Goal: Task Accomplishment & Management: Use online tool/utility

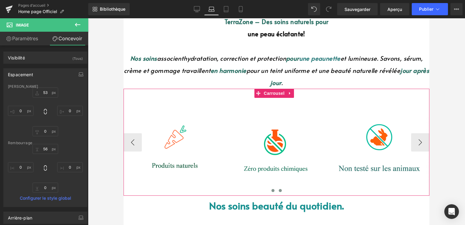
click at [277, 188] on button at bounding box center [280, 190] width 7 height 6
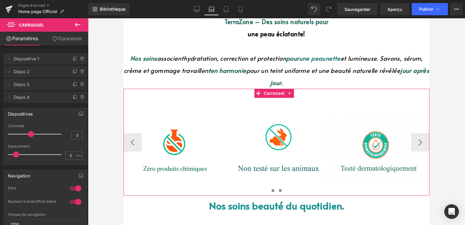
click at [272, 191] on span at bounding box center [273, 190] width 3 height 3
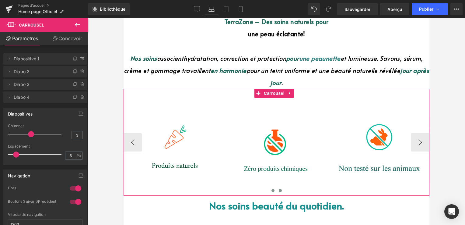
click at [281, 189] on button at bounding box center [280, 190] width 7 height 6
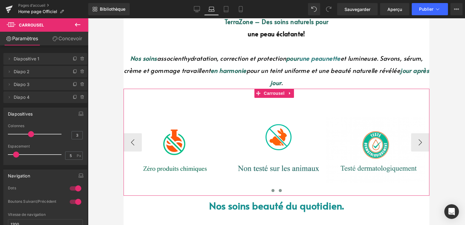
click at [272, 189] on span at bounding box center [273, 190] width 3 height 3
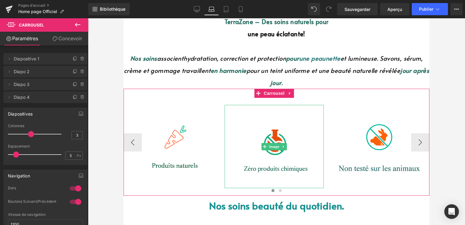
click at [265, 138] on img at bounding box center [275, 146] width 100 height 83
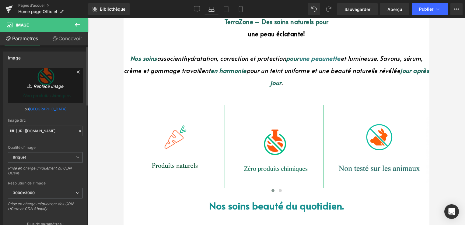
click at [43, 83] on font "Replace Image" at bounding box center [49, 85] width 30 height 5
type input "C:\fakepath\03f4d01e-eb49-412e-94e9-f72e9c03c924.png"
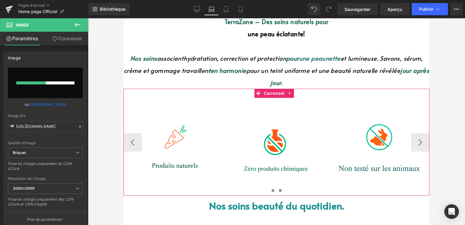
click at [277, 192] on button at bounding box center [280, 190] width 7 height 6
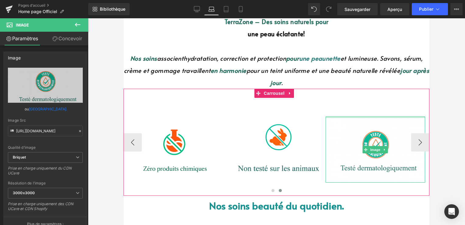
click at [373, 115] on div "Image" at bounding box center [376, 136] width 100 height 94
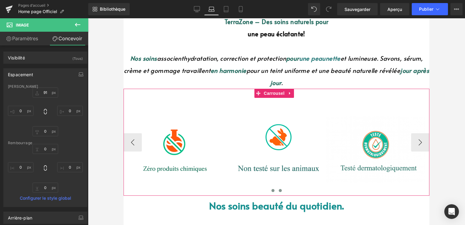
click at [272, 189] on button at bounding box center [273, 190] width 7 height 6
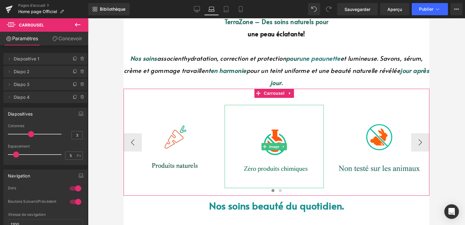
click at [279, 144] on span "Image" at bounding box center [274, 146] width 13 height 7
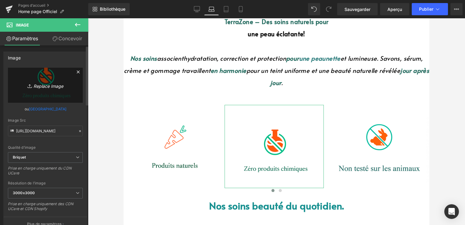
click at [34, 82] on icon "Replace Image" at bounding box center [45, 85] width 49 height 8
type input "C:\fakepath\goooog.png"
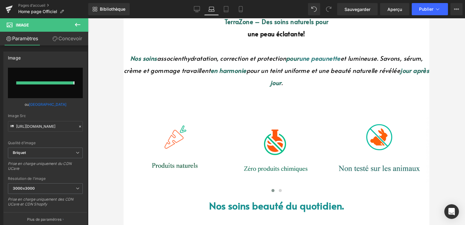
type input "[URL][DOMAIN_NAME]"
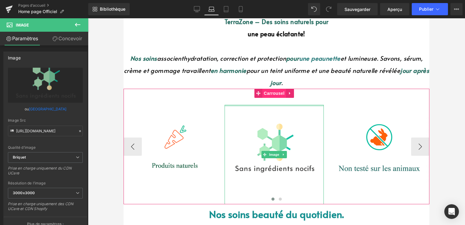
drag, startPoint x: 264, startPoint y: 112, endPoint x: 270, endPoint y: 88, distance: 24.8
click at [270, 89] on div "Image Image Image Image ‹ › [GEOGRAPHIC_DATA]" at bounding box center [277, 147] width 306 height 116
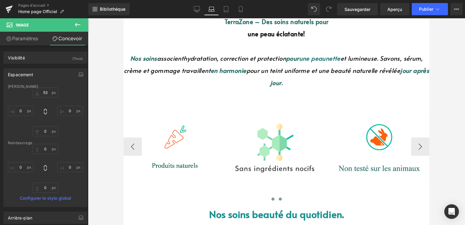
click at [279, 199] on span at bounding box center [280, 198] width 3 height 3
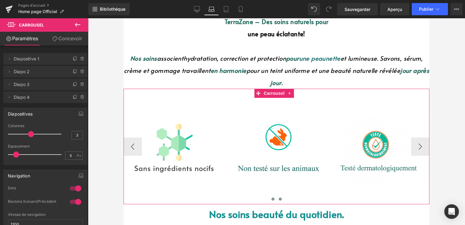
click at [271, 200] on button at bounding box center [273, 199] width 7 height 6
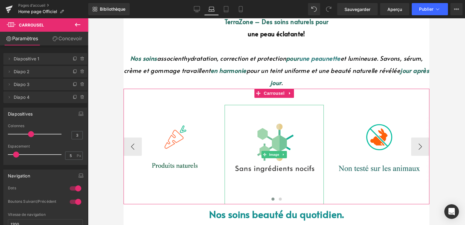
click at [265, 135] on img at bounding box center [275, 155] width 100 height 100
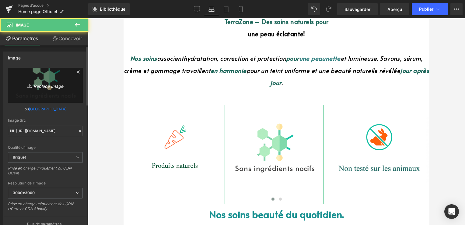
click at [61, 81] on link "Replace Image" at bounding box center [45, 85] width 75 height 35
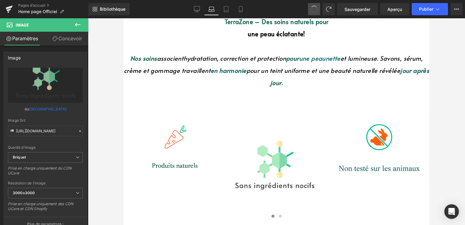
type input "[URL][DOMAIN_NAME]"
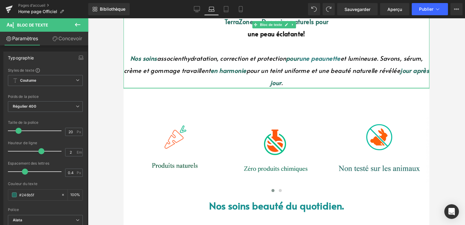
drag, startPoint x: 233, startPoint y: 87, endPoint x: 249, endPoint y: 59, distance: 32.2
click at [249, 59] on div "TerraZone – Des soins naturels pour une peau éclatante! Nos soins associent hyd…" at bounding box center [277, 52] width 306 height 73
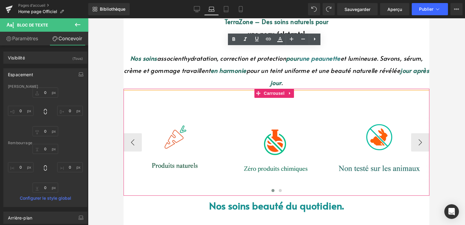
click at [189, 112] on img at bounding box center [174, 142] width 100 height 107
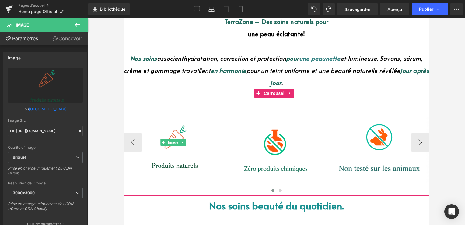
click at [194, 122] on img at bounding box center [174, 142] width 100 height 107
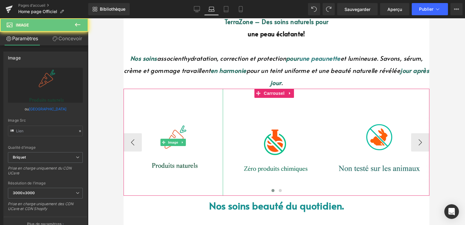
type input "[URL][DOMAIN_NAME]"
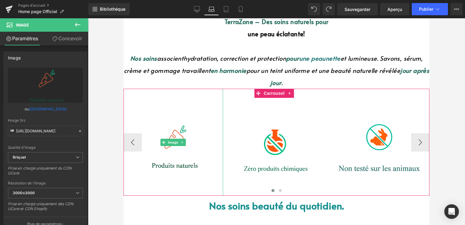
click at [177, 113] on img at bounding box center [174, 142] width 100 height 107
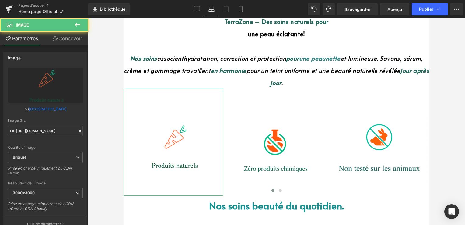
click at [77, 37] on font "Concevoir" at bounding box center [70, 38] width 24 height 6
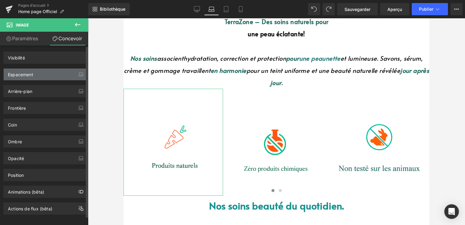
click at [44, 75] on div "Espacement" at bounding box center [45, 75] width 83 height 12
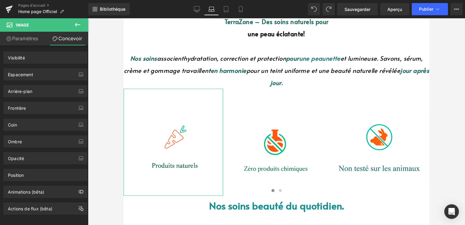
click at [69, 44] on link "Concevoir" at bounding box center [67, 39] width 44 height 14
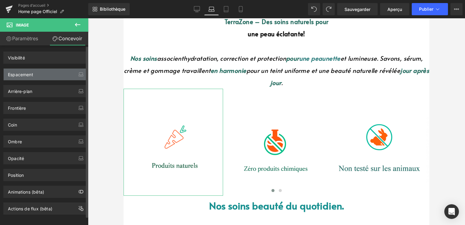
click at [65, 71] on div "Espacement" at bounding box center [45, 75] width 83 height 12
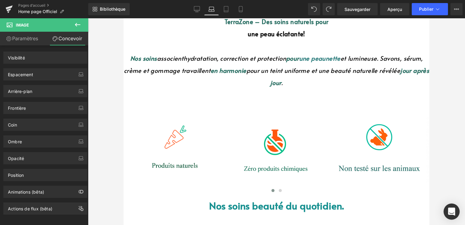
click at [453, 208] on div "Ouvrez Intercom Messenger" at bounding box center [452, 211] width 16 height 16
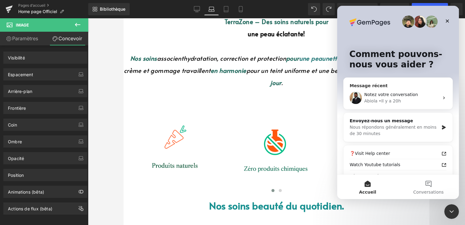
click at [378, 97] on span "Notez votre conversation" at bounding box center [392, 94] width 54 height 5
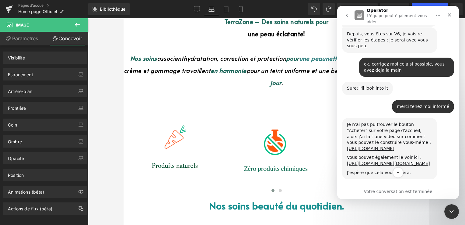
scroll to position [5531, 0]
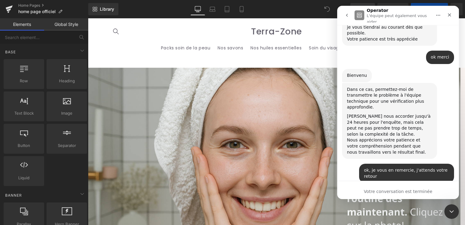
scroll to position [5706, 0]
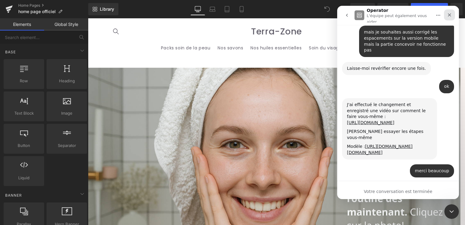
click at [451, 15] on icon "Fermer" at bounding box center [450, 14] width 5 height 5
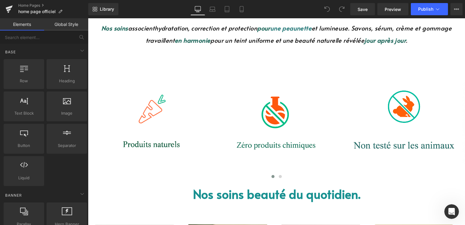
scroll to position [290, 0]
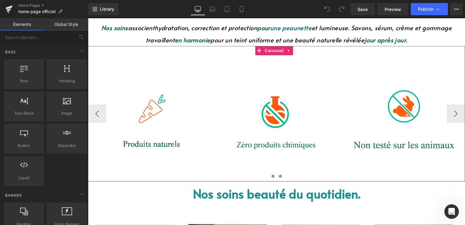
click at [279, 176] on span at bounding box center [280, 176] width 3 height 3
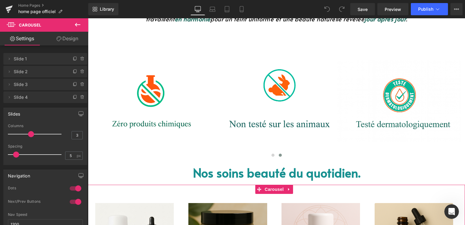
scroll to position [310, 0]
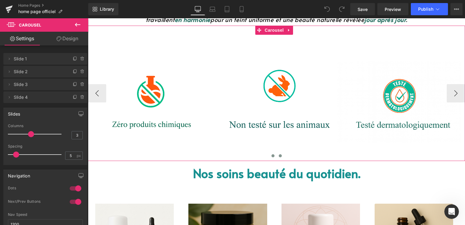
click at [273, 155] on button at bounding box center [273, 156] width 7 height 6
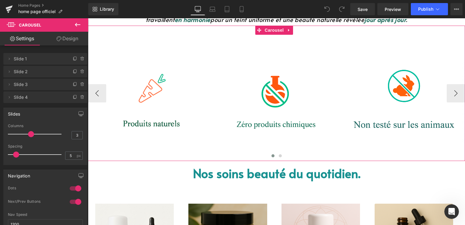
click at [252, 46] on div "Image" at bounding box center [274, 87] width 123 height 123
drag, startPoint x: 59, startPoint y: 38, endPoint x: 64, endPoint y: 44, distance: 7.4
click at [59, 38] on icon at bounding box center [59, 38] width 5 height 5
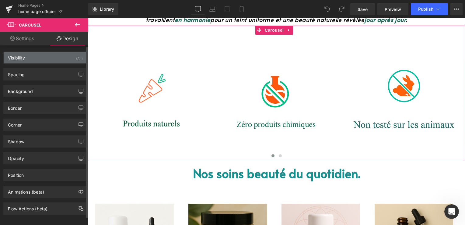
click at [44, 61] on div "Visibility (All)" at bounding box center [45, 58] width 83 height 12
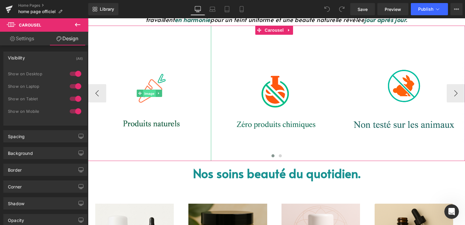
click at [154, 94] on span "Image" at bounding box center [149, 93] width 13 height 7
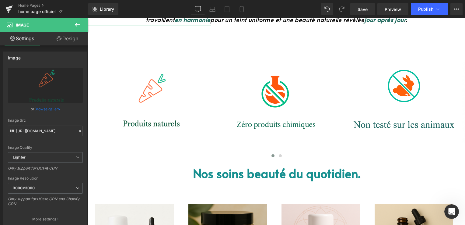
click at [76, 41] on link "Design" at bounding box center [67, 39] width 44 height 14
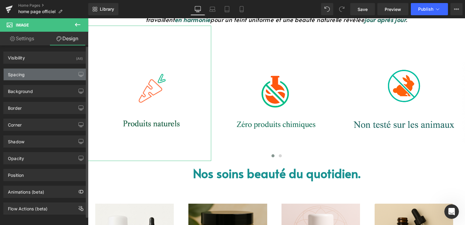
click at [42, 73] on div "Spacing" at bounding box center [45, 75] width 83 height 12
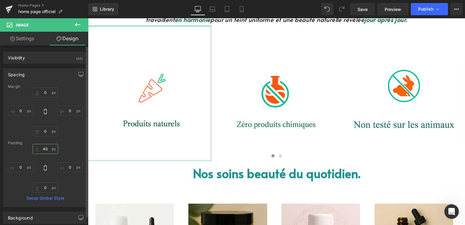
click at [48, 149] on input "40" at bounding box center [46, 149] width 26 height 10
type input "0"
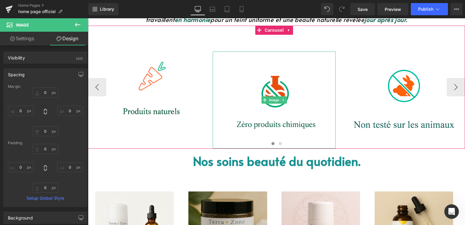
click at [242, 97] on img at bounding box center [274, 99] width 123 height 97
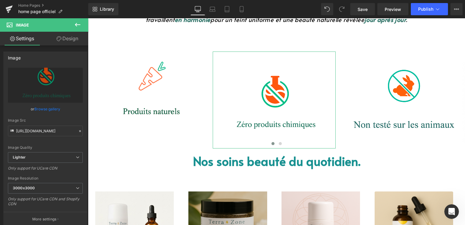
click at [76, 43] on link "Design" at bounding box center [67, 39] width 44 height 14
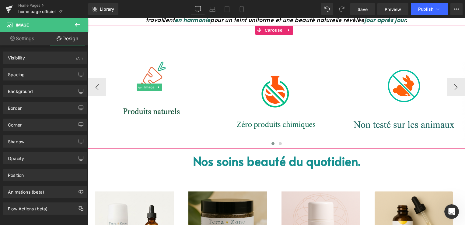
scroll to position [280, 0]
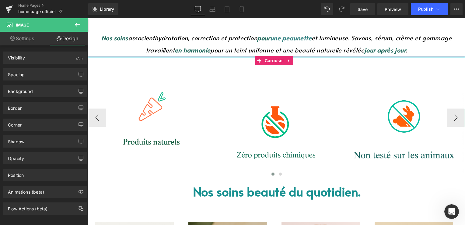
click at [161, 56] on div at bounding box center [276, 57] width 377 height 2
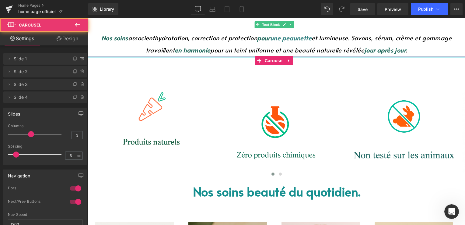
drag, startPoint x: 161, startPoint y: 56, endPoint x: 167, endPoint y: 47, distance: 10.8
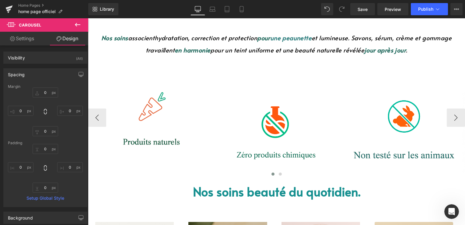
click at [160, 123] on img at bounding box center [149, 117] width 123 height 123
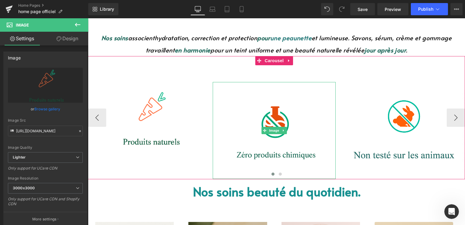
click at [286, 92] on img at bounding box center [274, 130] width 123 height 97
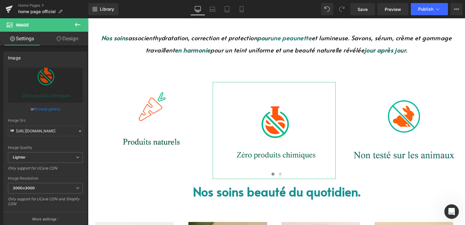
click at [76, 39] on link "Design" at bounding box center [67, 39] width 44 height 14
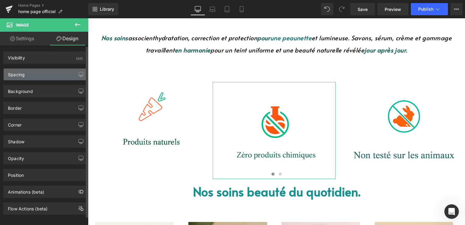
click at [28, 73] on div "Spacing" at bounding box center [45, 75] width 83 height 12
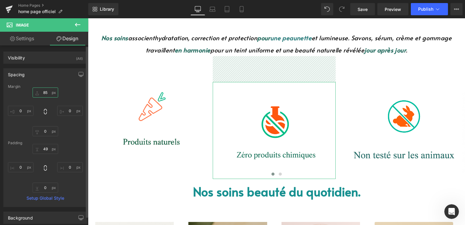
click at [45, 94] on input "85" at bounding box center [46, 92] width 26 height 10
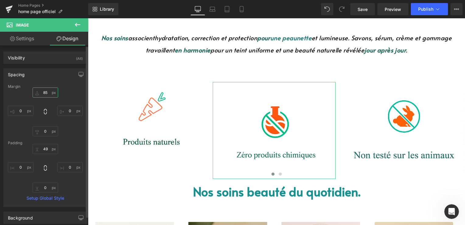
type input "0"
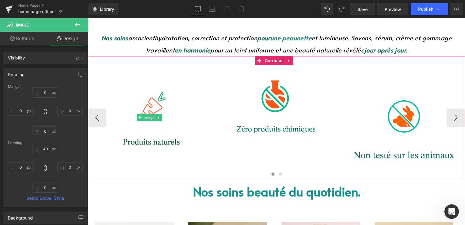
click at [176, 94] on img at bounding box center [149, 117] width 123 height 123
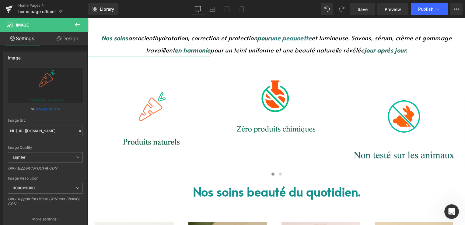
click at [67, 36] on link "Design" at bounding box center [67, 39] width 44 height 14
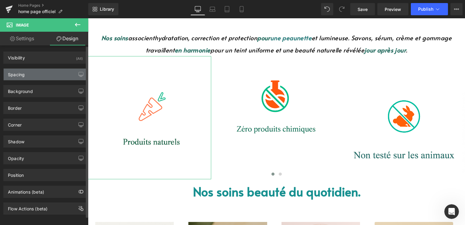
click at [40, 76] on div "Spacing" at bounding box center [45, 75] width 83 height 12
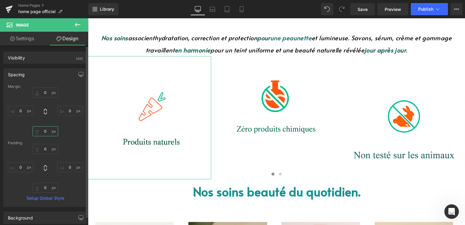
click at [47, 132] on input "0" at bounding box center [46, 131] width 26 height 10
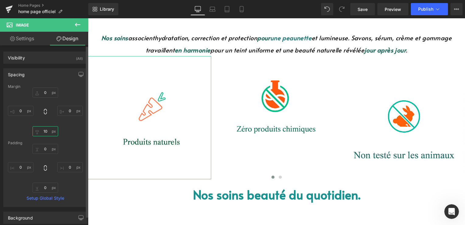
type input "1"
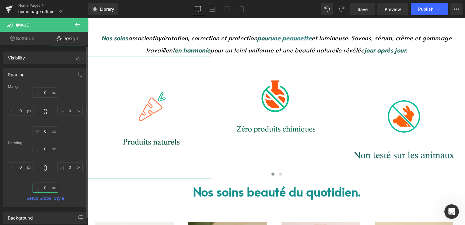
click at [43, 186] on input "0" at bounding box center [46, 187] width 26 height 10
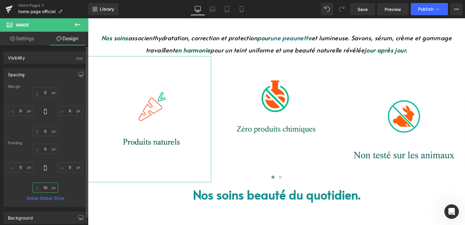
type input "1"
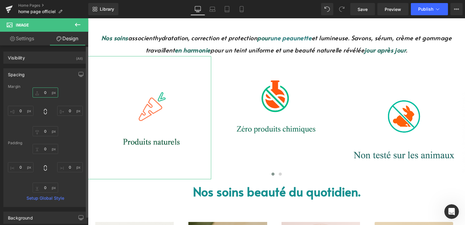
click at [43, 94] on input "0" at bounding box center [46, 92] width 26 height 10
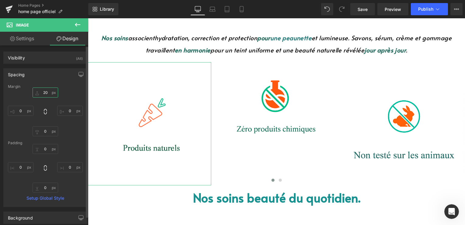
type input "2"
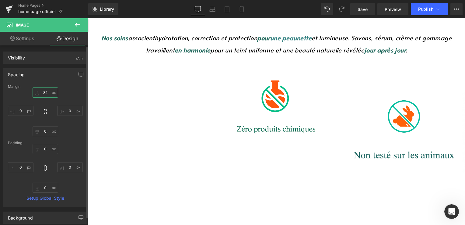
type input "8"
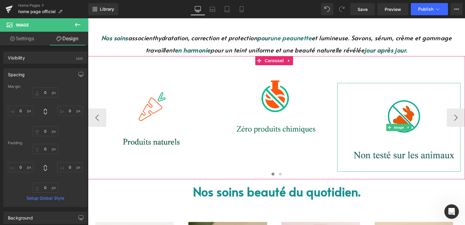
click at [376, 118] on img at bounding box center [399, 127] width 123 height 89
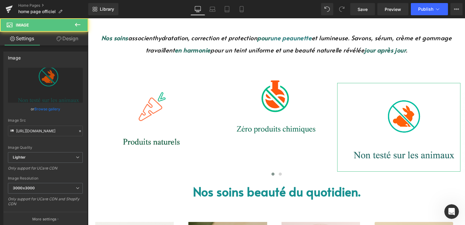
click at [67, 37] on link "Design" at bounding box center [67, 39] width 44 height 14
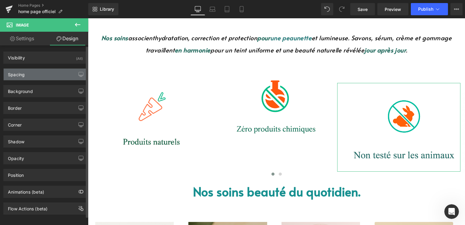
click at [41, 78] on div "Spacing" at bounding box center [45, 75] width 83 height 12
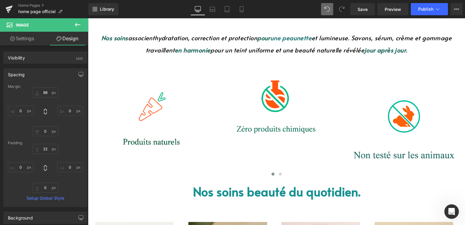
click at [331, 12] on button at bounding box center [327, 9] width 12 height 12
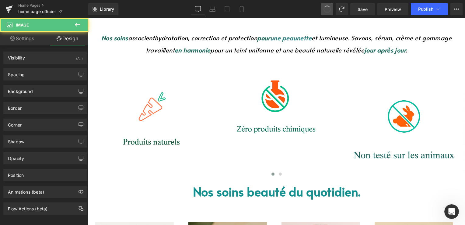
click at [331, 12] on button at bounding box center [327, 9] width 12 height 12
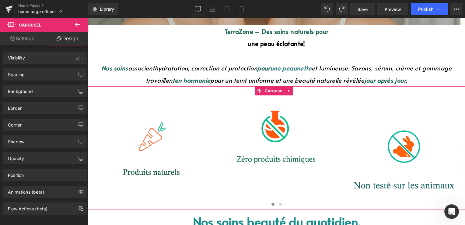
scroll to position [249, 0]
click at [241, 120] on img at bounding box center [274, 135] width 123 height 97
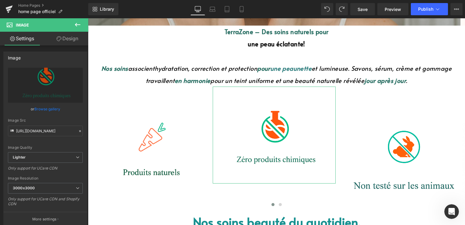
click at [68, 40] on link "Design" at bounding box center [67, 39] width 44 height 14
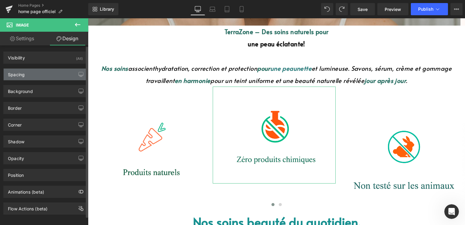
click at [35, 71] on div "Spacing" at bounding box center [45, 75] width 83 height 12
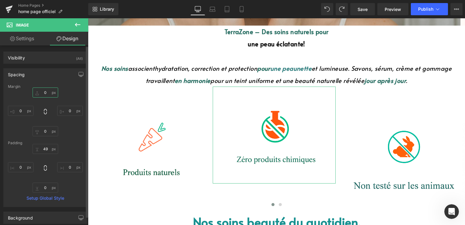
click at [44, 95] on input "0" at bounding box center [46, 92] width 26 height 10
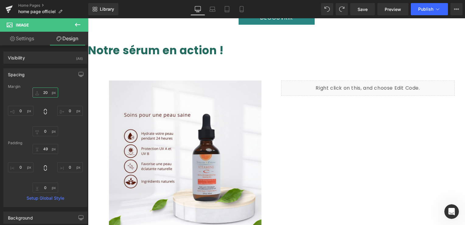
scroll to position [1011, 0]
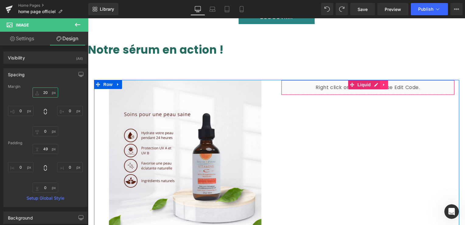
type input "20"
click at [383, 80] on link at bounding box center [384, 84] width 8 height 9
click at [386, 83] on icon at bounding box center [388, 85] width 4 height 4
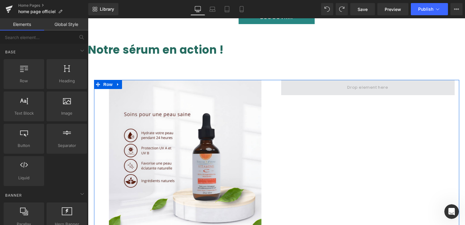
click at [332, 80] on span at bounding box center [368, 87] width 174 height 15
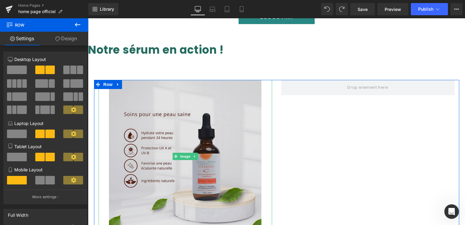
click at [184, 136] on img at bounding box center [185, 156] width 153 height 153
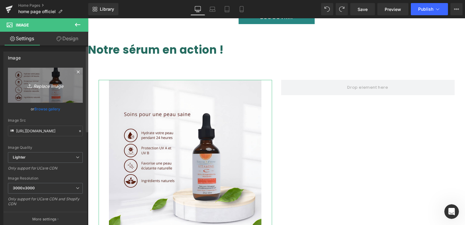
click at [47, 84] on icon "Replace Image" at bounding box center [45, 85] width 49 height 8
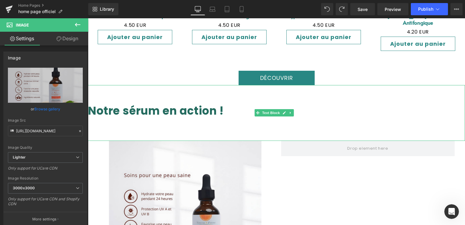
scroll to position [1041, 0]
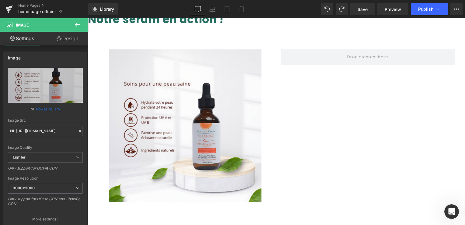
click at [181, 102] on img at bounding box center [185, 125] width 153 height 153
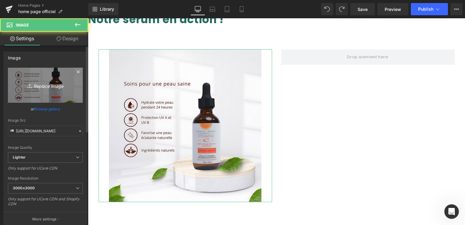
click at [41, 83] on icon "Replace Image" at bounding box center [45, 85] width 49 height 8
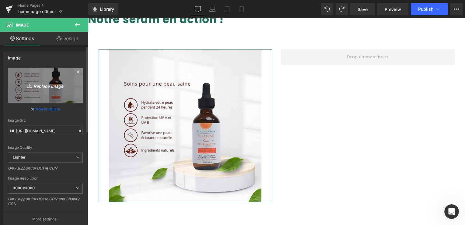
type input "C:\fakepath\uuuuuu (1).png"
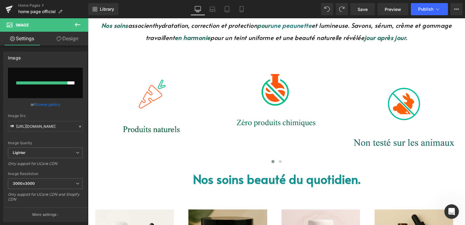
scroll to position [305, 0]
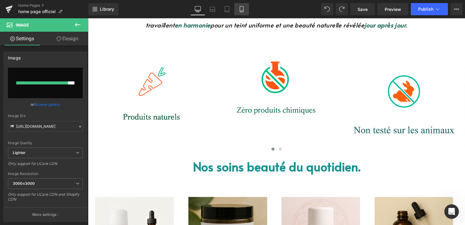
click at [238, 10] on link "Mobile" at bounding box center [242, 9] width 15 height 12
type input "100"
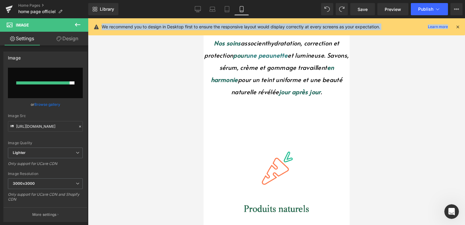
scroll to position [165, 0]
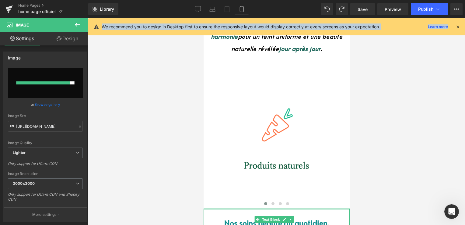
click at [203, 18] on div at bounding box center [203, 18] width 0 height 0
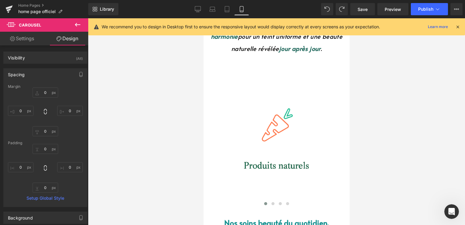
click at [459, 25] on icon at bounding box center [457, 26] width 5 height 5
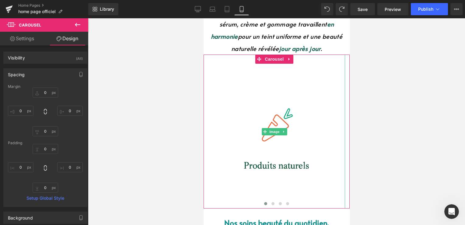
click at [267, 101] on img at bounding box center [274, 132] width 142 height 154
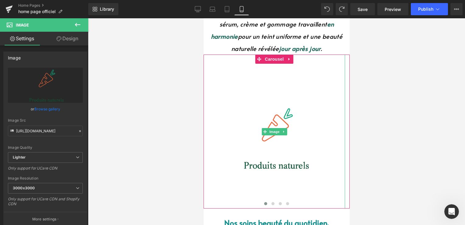
click at [253, 108] on img at bounding box center [274, 132] width 142 height 154
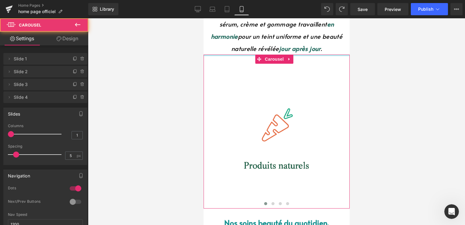
drag, startPoint x: 249, startPoint y: 54, endPoint x: 251, endPoint y: 64, distance: 10.3
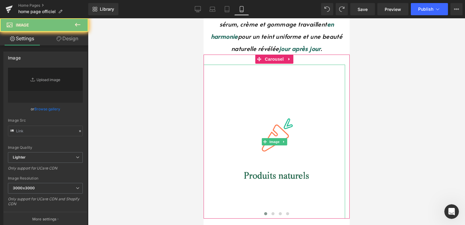
type input "[URL][DOMAIN_NAME]"
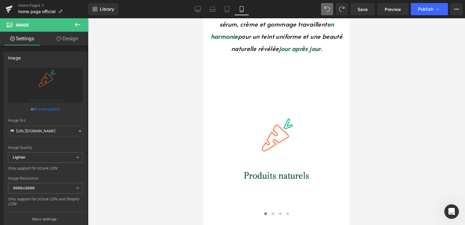
click at [326, 4] on button at bounding box center [327, 9] width 12 height 12
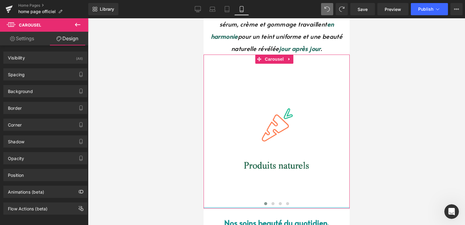
click at [254, 207] on div at bounding box center [276, 208] width 146 height 2
drag, startPoint x: 254, startPoint y: 207, endPoint x: 256, endPoint y: 174, distance: 32.9
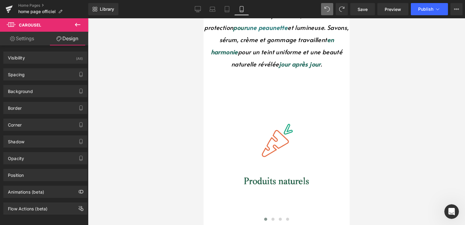
scroll to position [183, 0]
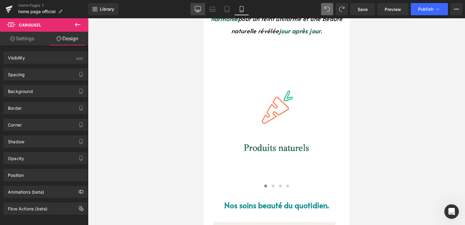
click at [197, 10] on icon at bounding box center [198, 9] width 6 height 6
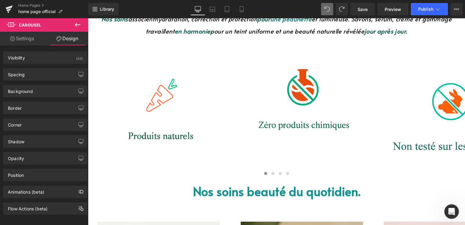
scroll to position [299, 0]
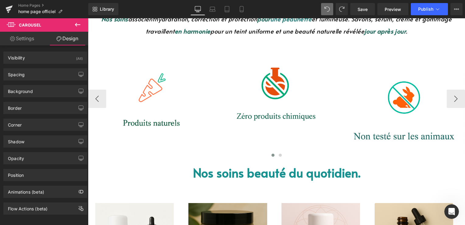
click at [269, 81] on img at bounding box center [274, 91] width 123 height 97
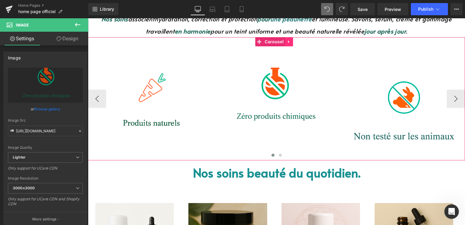
click at [290, 44] on link at bounding box center [289, 41] width 8 height 9
click at [88, 18] on link at bounding box center [88, 18] width 0 height 0
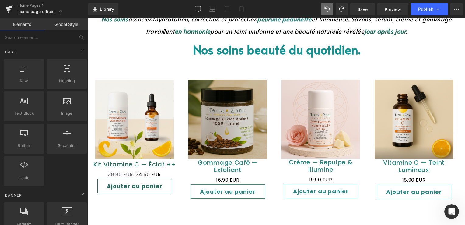
click at [292, 44] on font "Nos soins beauté du quotidien." at bounding box center [277, 49] width 168 height 17
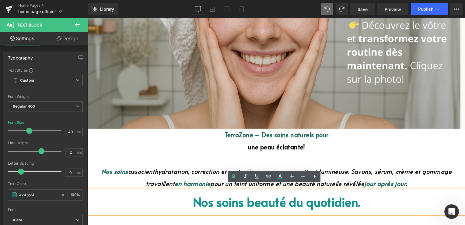
scroll to position [268, 0]
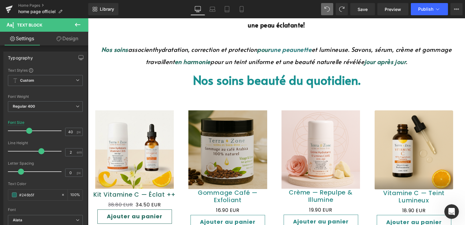
click at [78, 28] on icon at bounding box center [77, 24] width 7 height 7
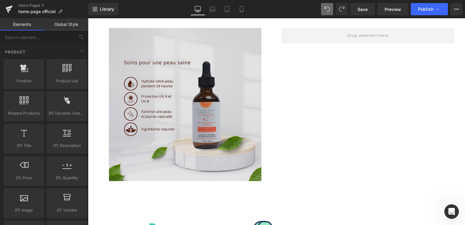
scroll to position [938, 0]
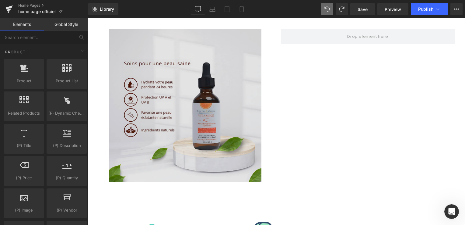
click at [189, 85] on img at bounding box center [185, 105] width 153 height 153
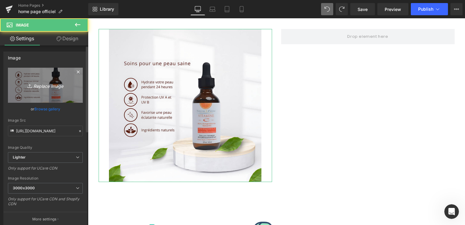
click at [41, 86] on icon "Replace Image" at bounding box center [45, 85] width 49 height 8
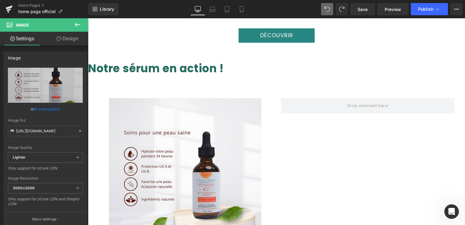
scroll to position [908, 0]
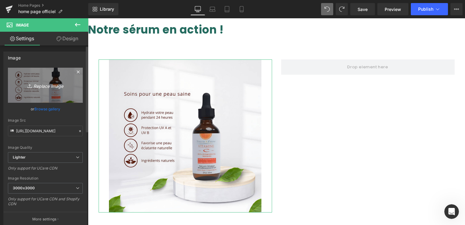
click at [44, 81] on icon "Replace Image" at bounding box center [45, 85] width 49 height 8
type input "C:\fakepath\uuuuuu (1).png"
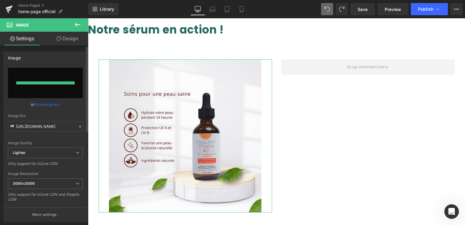
type input "https://ucarecdn.com/11473ec5-31a2-49e2-acd6-14267df29d55/-/format/auto/-/previ…"
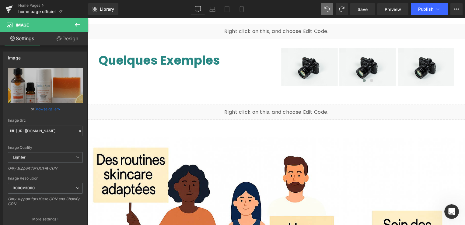
scroll to position [1395, 0]
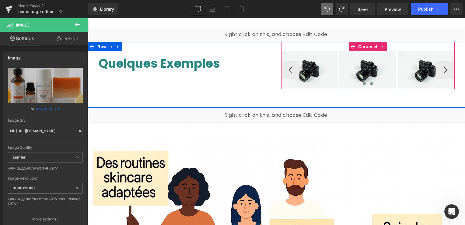
click at [370, 82] on span at bounding box center [371, 83] width 3 height 3
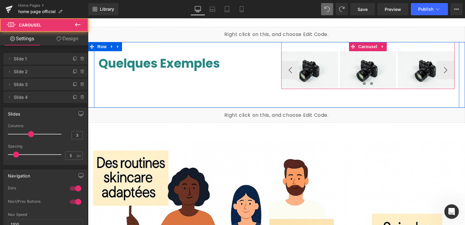
click at [361, 80] on button at bounding box center [364, 83] width 7 height 6
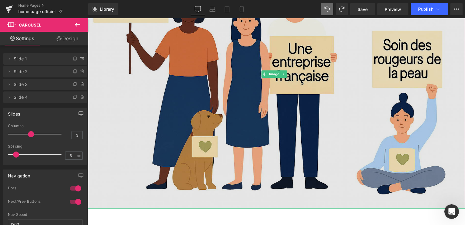
scroll to position [1740, 0]
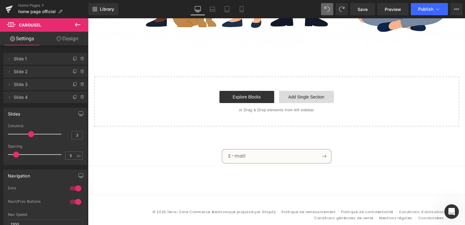
click at [301, 91] on link "Add Single Section" at bounding box center [306, 97] width 55 height 12
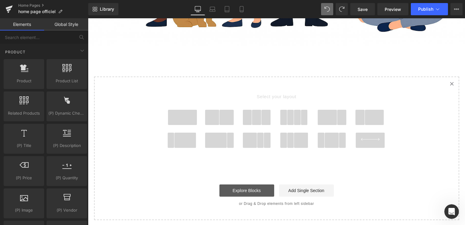
click at [254, 184] on link "Explore Blocks" at bounding box center [247, 190] width 55 height 12
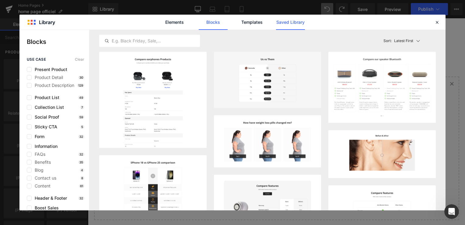
click at [293, 25] on link "Saved Library" at bounding box center [290, 22] width 29 height 15
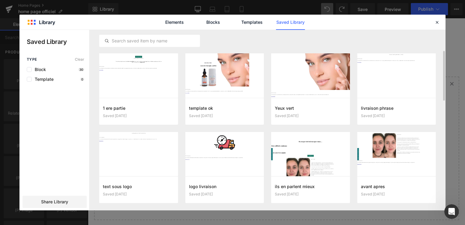
scroll to position [107, 0]
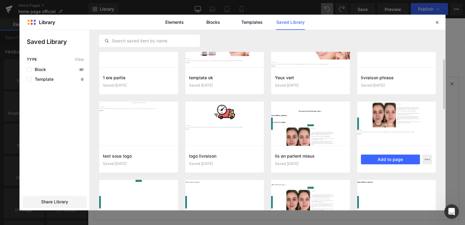
click at [390, 124] on div at bounding box center [397, 123] width 79 height 44
click at [404, 161] on button "Add to page" at bounding box center [390, 159] width 59 height 10
click at [404, 161] on div "Select your layout" at bounding box center [277, 147] width 366 height 143
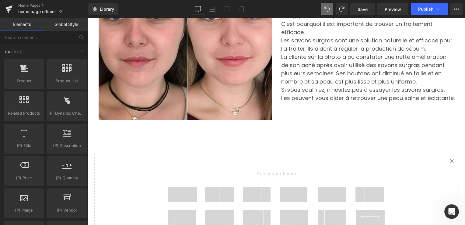
scroll to position [1941, 0]
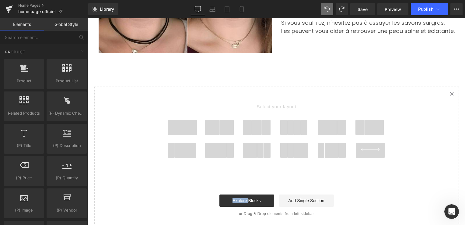
click at [451, 92] on icon "Created with Sketch." at bounding box center [452, 94] width 4 height 4
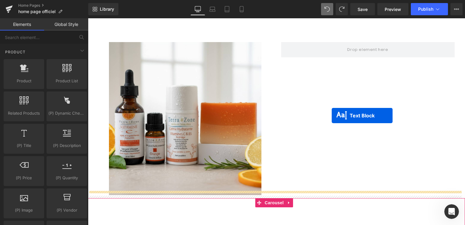
scroll to position [925, 0]
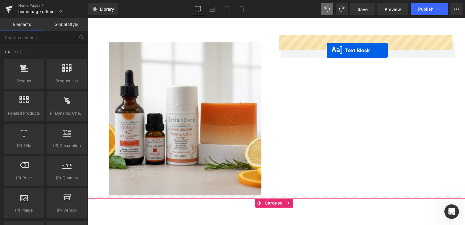
drag, startPoint x: 349, startPoint y: 172, endPoint x: 327, endPoint y: 51, distance: 123.9
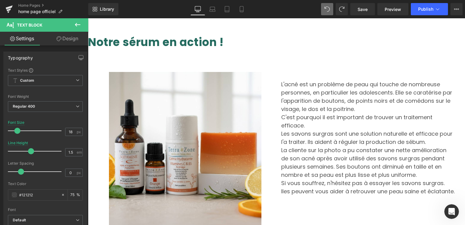
scroll to position [833, 0]
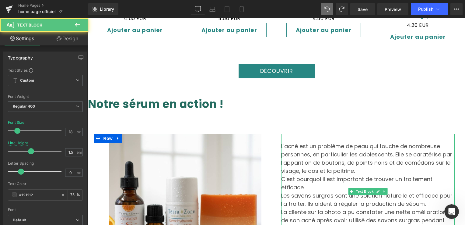
click at [300, 134] on p at bounding box center [368, 138] width 174 height 8
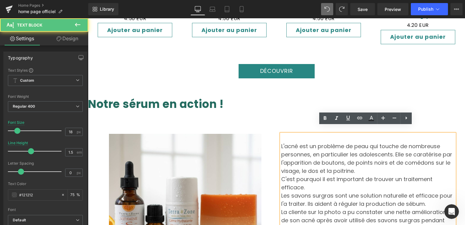
click at [300, 134] on p at bounding box center [368, 138] width 174 height 8
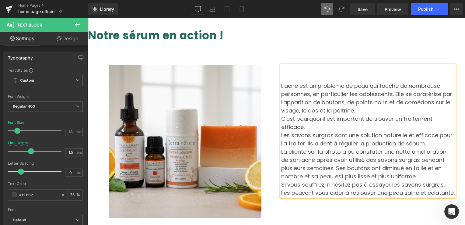
scroll to position [903, 0]
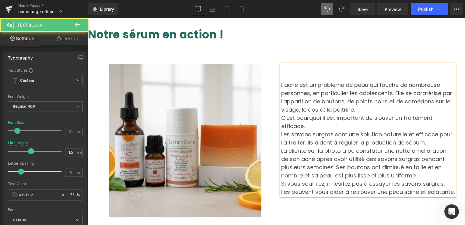
click at [309, 101] on p "L'acné est un problème de peau qui touche de nombreuse personnes, en particulie…" at bounding box center [368, 97] width 174 height 33
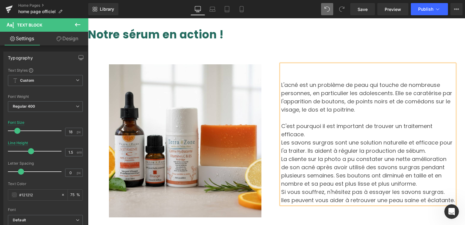
click at [359, 167] on p "La cliente sur la photo a pu constater une nette amélioration de son acné après…" at bounding box center [368, 171] width 174 height 33
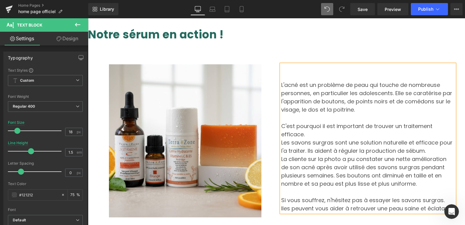
click at [305, 64] on p at bounding box center [368, 68] width 174 height 8
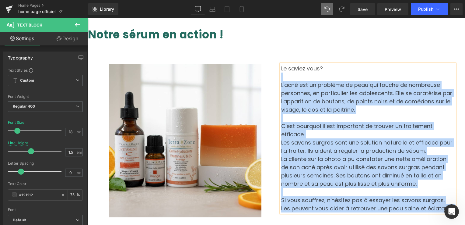
drag, startPoint x: 319, startPoint y: 60, endPoint x: 278, endPoint y: 62, distance: 40.9
click at [281, 64] on div "Le saviez vous? L'acné est un problème de peau qui touche de nombreuse personne…" at bounding box center [368, 138] width 174 height 148
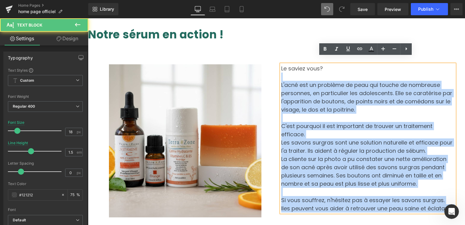
click at [302, 73] on p at bounding box center [368, 77] width 174 height 8
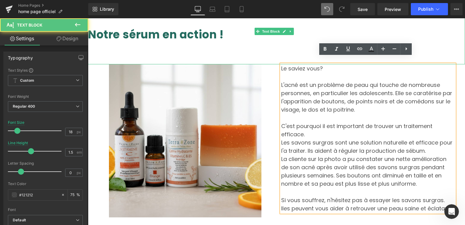
click at [199, 27] on span "Notre sérum en action !" at bounding box center [156, 35] width 136 height 16
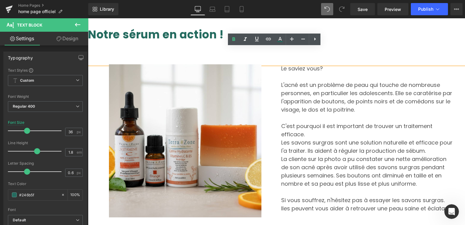
click at [197, 27] on span "Notre sérum en action !" at bounding box center [156, 35] width 136 height 16
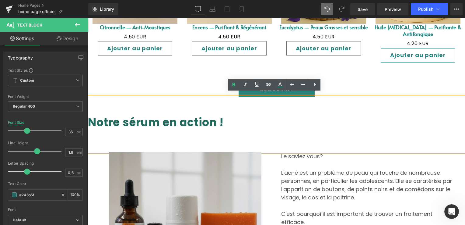
scroll to position [812, 0]
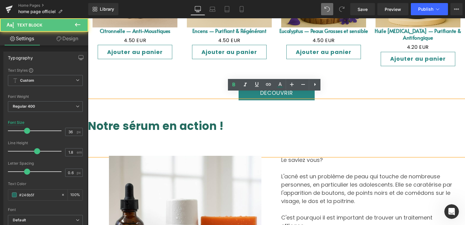
click at [209, 118] on span "Notre sérum en action !" at bounding box center [156, 126] width 136 height 16
drag, startPoint x: 219, startPoint y: 118, endPoint x: 175, endPoint y: 119, distance: 43.6
click at [215, 118] on p "Notre sérum en action !" at bounding box center [276, 126] width 377 height 20
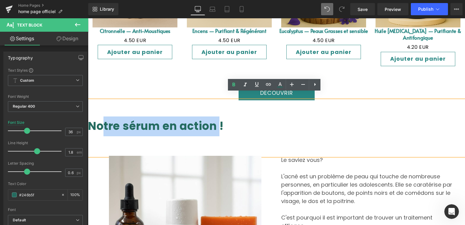
click at [92, 120] on span "Notre sérum en action !" at bounding box center [156, 126] width 136 height 16
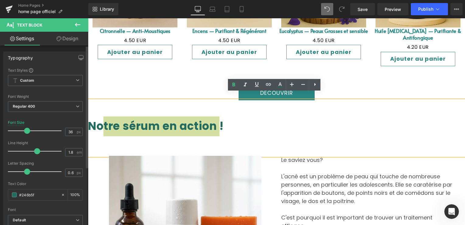
click at [59, 125] on div "Font Size 36 px" at bounding box center [45, 130] width 75 height 20
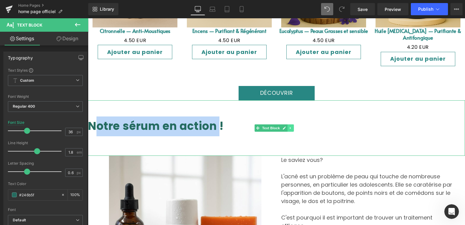
click at [289, 126] on icon at bounding box center [290, 128] width 3 height 4
click at [295, 126] on icon at bounding box center [293, 127] width 3 height 3
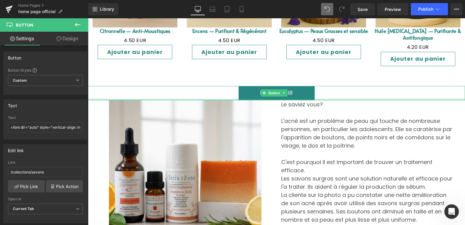
drag, startPoint x: 230, startPoint y: 92, endPoint x: 306, endPoint y: 91, distance: 76.2
click at [232, 90] on div "Découvrir Button" at bounding box center [276, 93] width 377 height 14
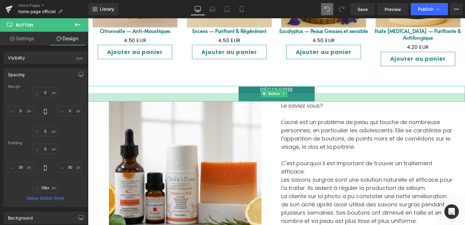
type input "0px"
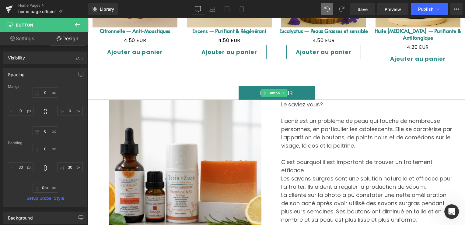
click at [326, 90] on div "Découvrir Button" at bounding box center [276, 93] width 377 height 14
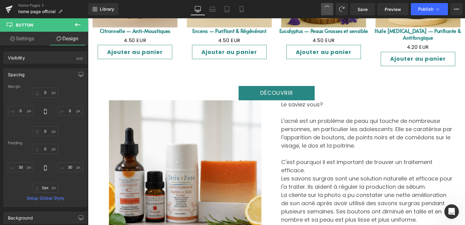
type input "0"
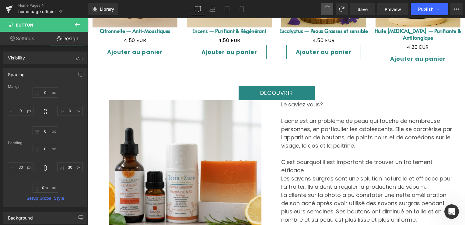
type input "30"
type input "0"
type input "30"
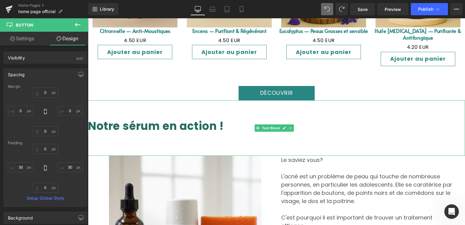
click at [220, 120] on p "Notre sérum en action !" at bounding box center [276, 126] width 377 height 20
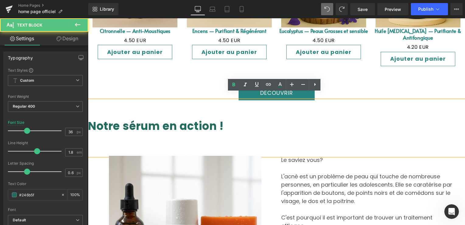
click at [220, 119] on p "Notre sérum en action !" at bounding box center [276, 126] width 377 height 20
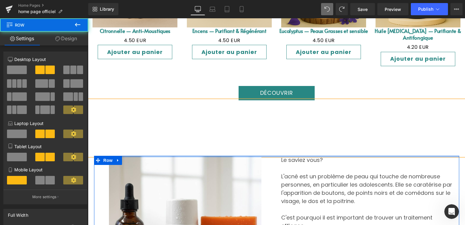
drag, startPoint x: 323, startPoint y: 149, endPoint x: 324, endPoint y: 130, distance: 18.9
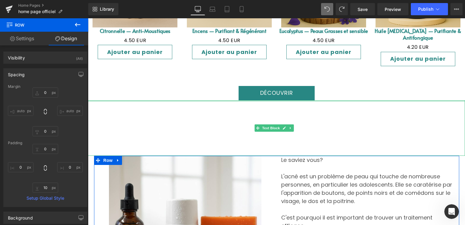
click at [325, 100] on div at bounding box center [276, 101] width 377 height 2
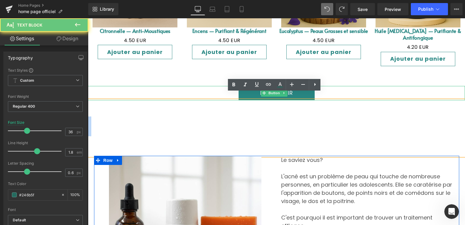
drag, startPoint x: 325, startPoint y: 93, endPoint x: 328, endPoint y: 89, distance: 4.8
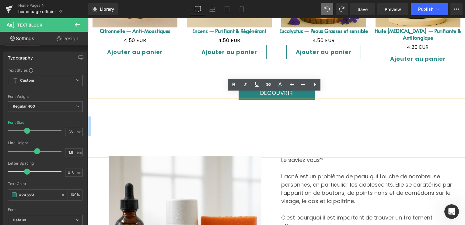
click at [338, 124] on p at bounding box center [276, 126] width 377 height 20
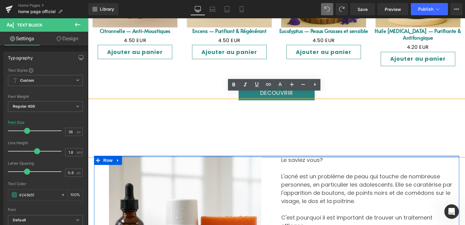
click at [338, 156] on div at bounding box center [277, 157] width 366 height 2
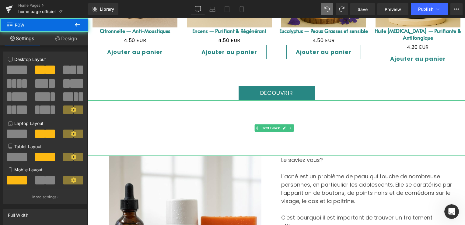
drag, startPoint x: 338, startPoint y: 149, endPoint x: 341, endPoint y: 140, distance: 9.6
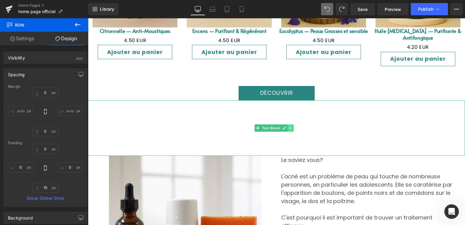
click at [290, 124] on link at bounding box center [291, 127] width 6 height 7
click at [293, 126] on icon at bounding box center [293, 128] width 3 height 4
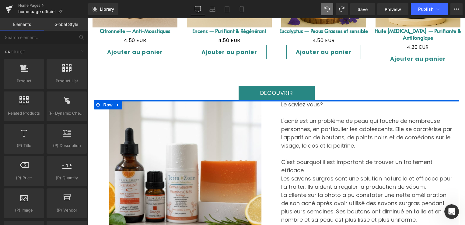
click at [332, 100] on div at bounding box center [277, 101] width 366 height 2
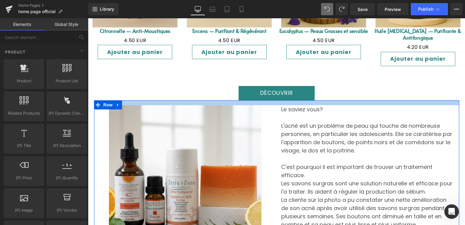
drag, startPoint x: 332, startPoint y: 93, endPoint x: 331, endPoint y: 102, distance: 9.2
click at [331, 100] on div at bounding box center [277, 102] width 366 height 5
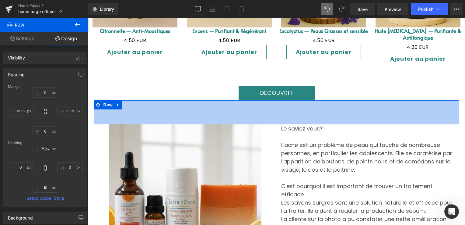
type input "80px"
drag, startPoint x: 331, startPoint y: 102, endPoint x: 331, endPoint y: 117, distance: 15.2
click at [331, 117] on div "79px" at bounding box center [277, 112] width 366 height 24
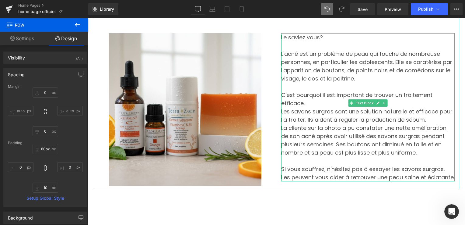
scroll to position [872, 0]
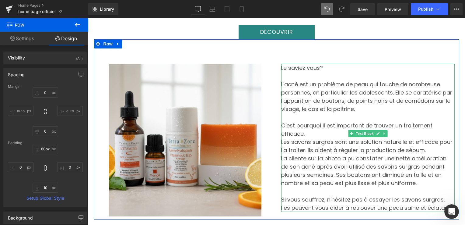
click at [306, 157] on p "La cliente sur la photo a pu constater une nette amélioration de son acné après…" at bounding box center [368, 170] width 174 height 33
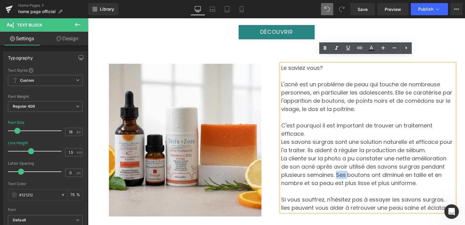
click at [303, 160] on p "La cliente sur la photo a pu constater une nette amélioration de son acné après…" at bounding box center [368, 170] width 174 height 33
click at [409, 138] on p "Les savons surgras sont une solution naturelle et efficace pour l'a traiter. Il…" at bounding box center [368, 146] width 174 height 16
click at [405, 138] on p "Les savons surgras sont une solution naturelle et efficace pour l'a traiter. Il…" at bounding box center [368, 146] width 174 height 16
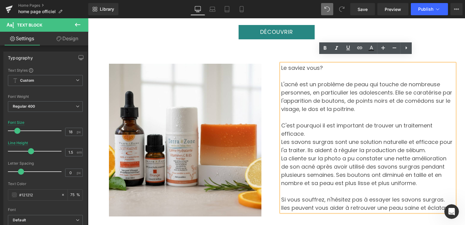
click at [405, 138] on p "Les savons surgras sont une solution naturelle et efficace pour l'a traiter. Il…" at bounding box center [368, 146] width 174 height 16
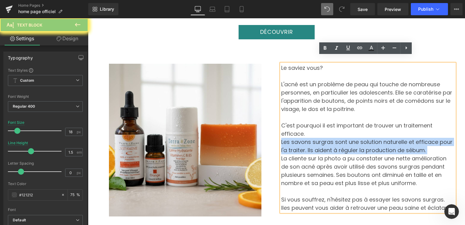
click at [405, 138] on p "Les savons surgras sont une solution naturelle et efficace pour l'a traiter. Il…" at bounding box center [368, 146] width 174 height 16
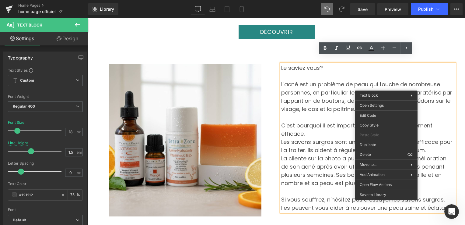
click at [389, 85] on p "L'acné est un problème de peau qui touche de nombreuse personnes, en particulie…" at bounding box center [368, 96] width 174 height 33
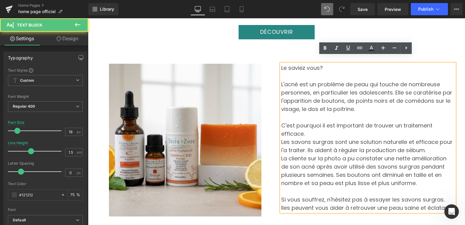
click at [385, 84] on p "L'acné est un problème de peau qui touche de nombreuse personnes, en particulie…" at bounding box center [368, 96] width 174 height 33
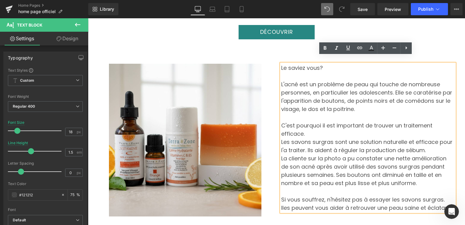
click at [381, 85] on p "L'acné est un problème de peau qui touche de nombreuse personnes, en particulie…" at bounding box center [368, 96] width 174 height 33
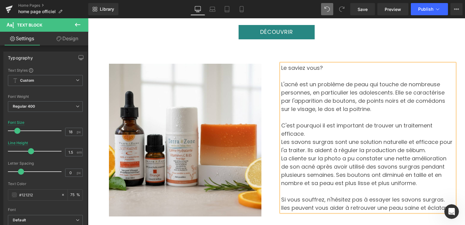
scroll to position [903, 0]
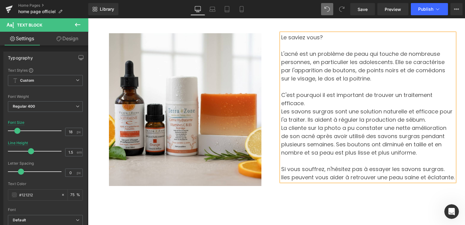
click at [315, 124] on p "La cliente sur la photo a pu constater une nette amélioration de son acné après…" at bounding box center [368, 140] width 174 height 33
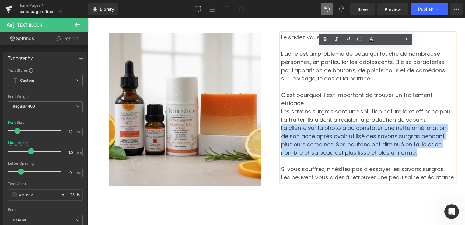
drag, startPoint x: 279, startPoint y: 113, endPoint x: 352, endPoint y: 137, distance: 77.2
click at [352, 137] on p "La cliente sur la photo a pu constater une nette amélioration de son acné après…" at bounding box center [368, 140] width 174 height 33
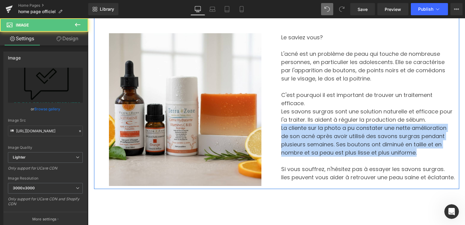
click at [341, 174] on div "Image Le saviez vous? L'acné est un problème de peau qui touche de nombreuse pe…" at bounding box center [277, 99] width 366 height 180
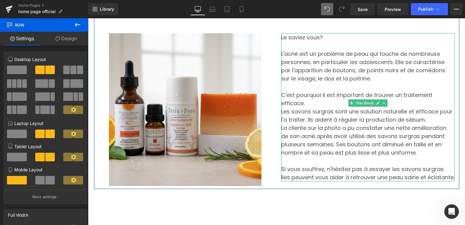
click at [281, 33] on p "Le saviez vous?" at bounding box center [368, 37] width 174 height 8
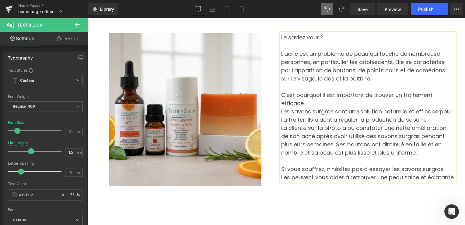
click at [281, 33] on div "Le saviez vous? L'acné est un problème de peau qui touche de nombreuse personne…" at bounding box center [368, 107] width 174 height 148
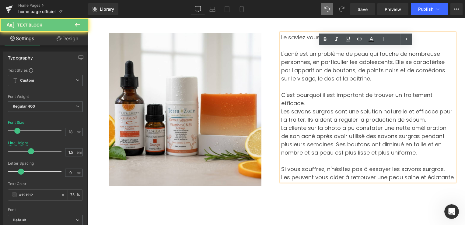
drag, startPoint x: 279, startPoint y: 30, endPoint x: 320, endPoint y: 65, distance: 54.1
click at [320, 65] on div "Le saviez vous? L'acné est un problème de peau qui touche de nombreuse personne…" at bounding box center [368, 107] width 174 height 148
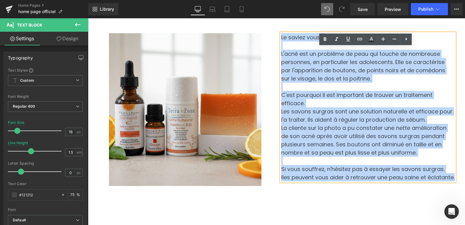
drag, startPoint x: 279, startPoint y: 29, endPoint x: 434, endPoint y: 167, distance: 207.3
click at [434, 167] on div "Le saviez vous? L'acné est un problème de peau qui touche de nombreuse personne…" at bounding box center [368, 107] width 174 height 148
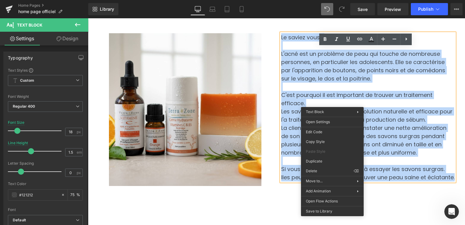
click at [423, 135] on p "La cliente sur la photo a pu constater une nette amélioration de son acné après…" at bounding box center [368, 140] width 174 height 33
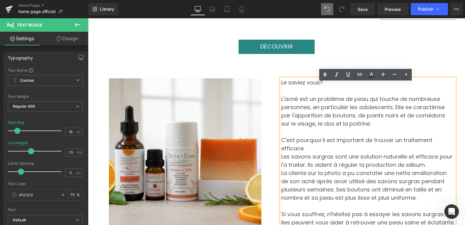
scroll to position [872, 0]
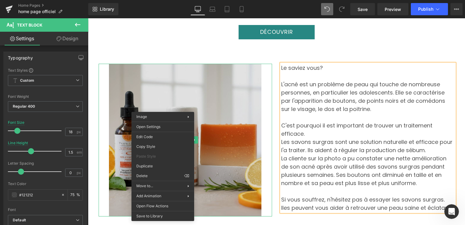
click at [165, 85] on img at bounding box center [185, 140] width 153 height 153
